Goal: Transaction & Acquisition: Purchase product/service

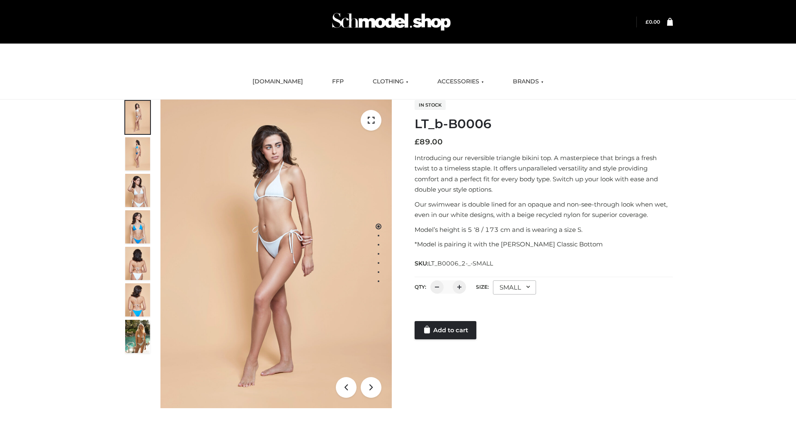
click at [446, 330] on link "Add to cart" at bounding box center [446, 330] width 62 height 18
